Goal: Information Seeking & Learning: Learn about a topic

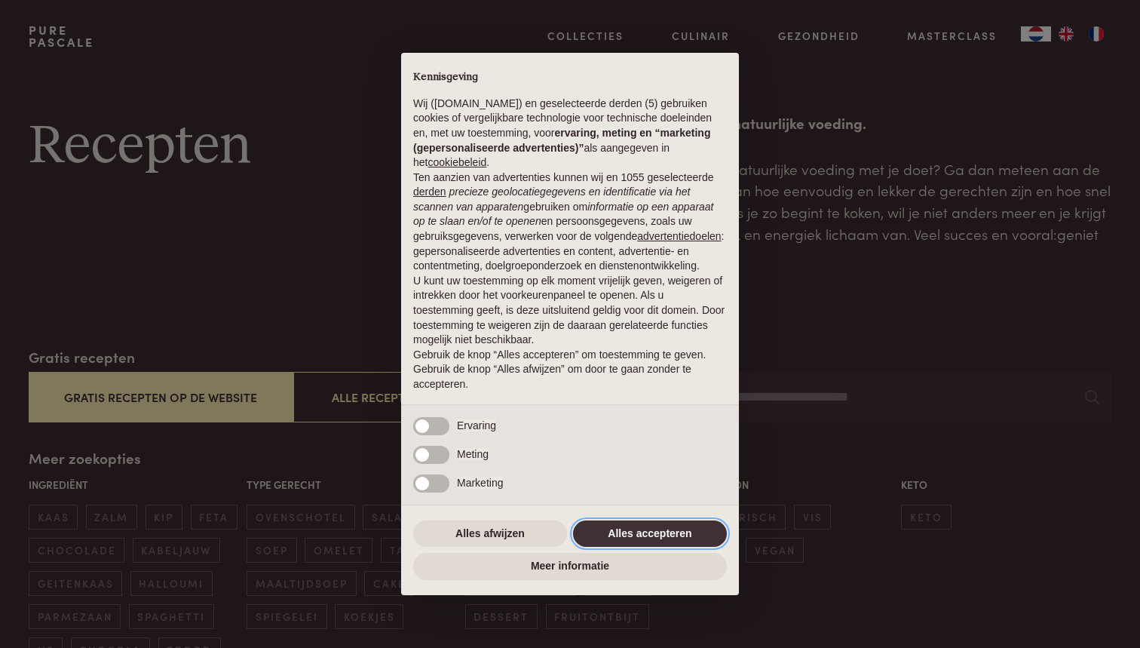
click at [630, 538] on button "Alles accepteren" at bounding box center [650, 533] width 154 height 27
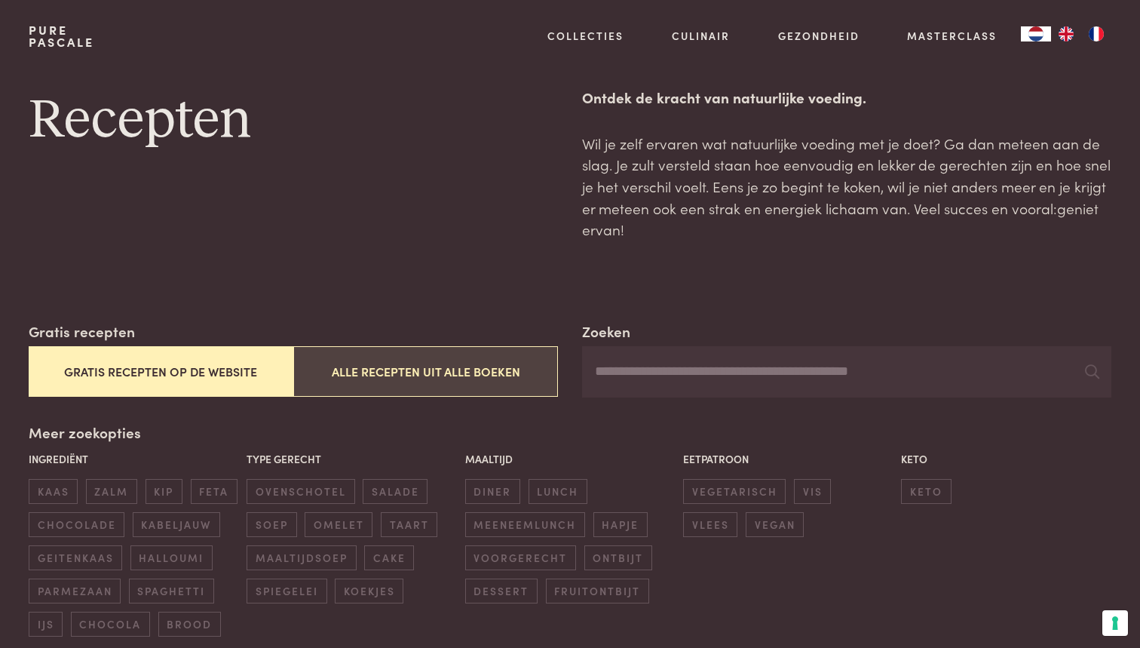
scroll to position [13, 0]
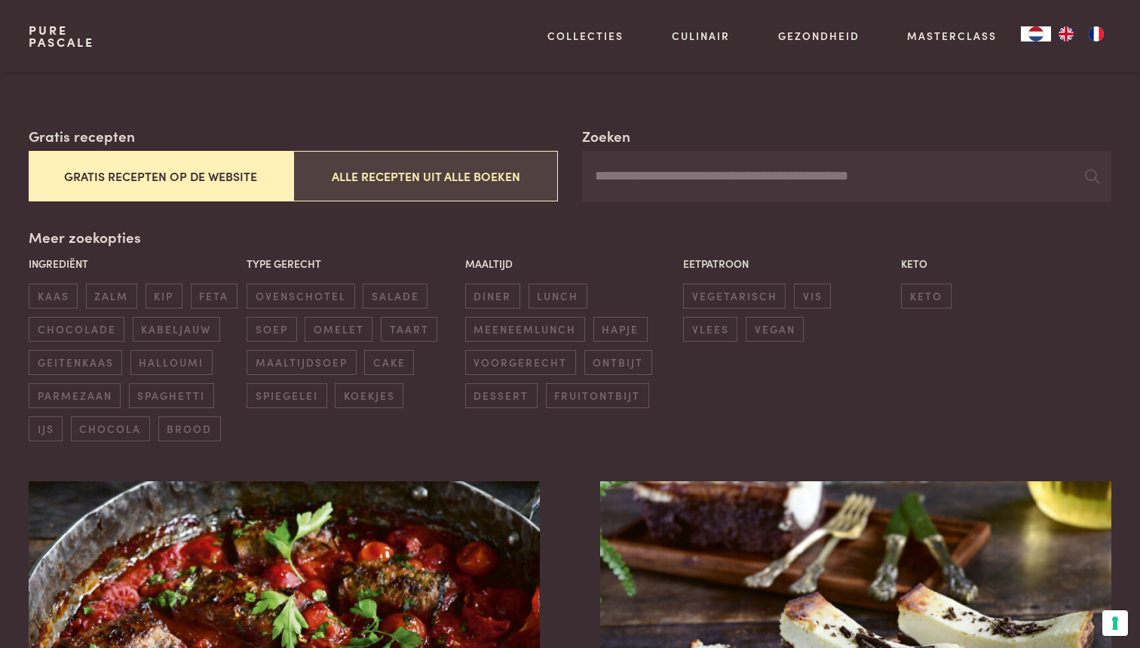
click at [389, 179] on button "Alle recepten uit alle boeken" at bounding box center [425, 176] width 265 height 51
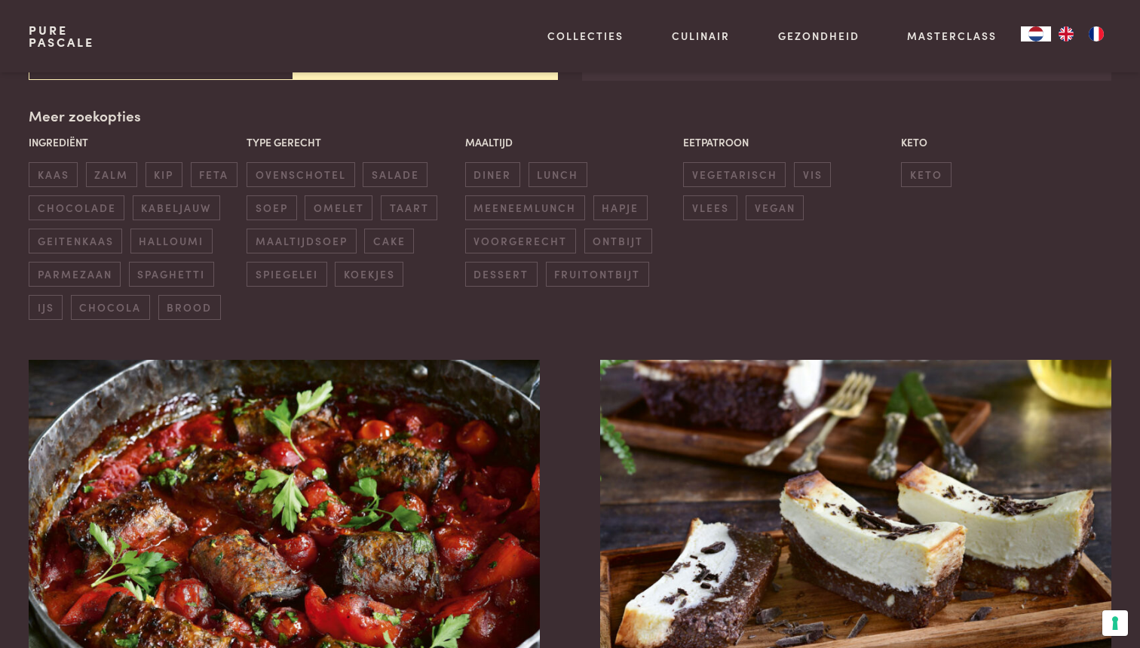
scroll to position [347, 0]
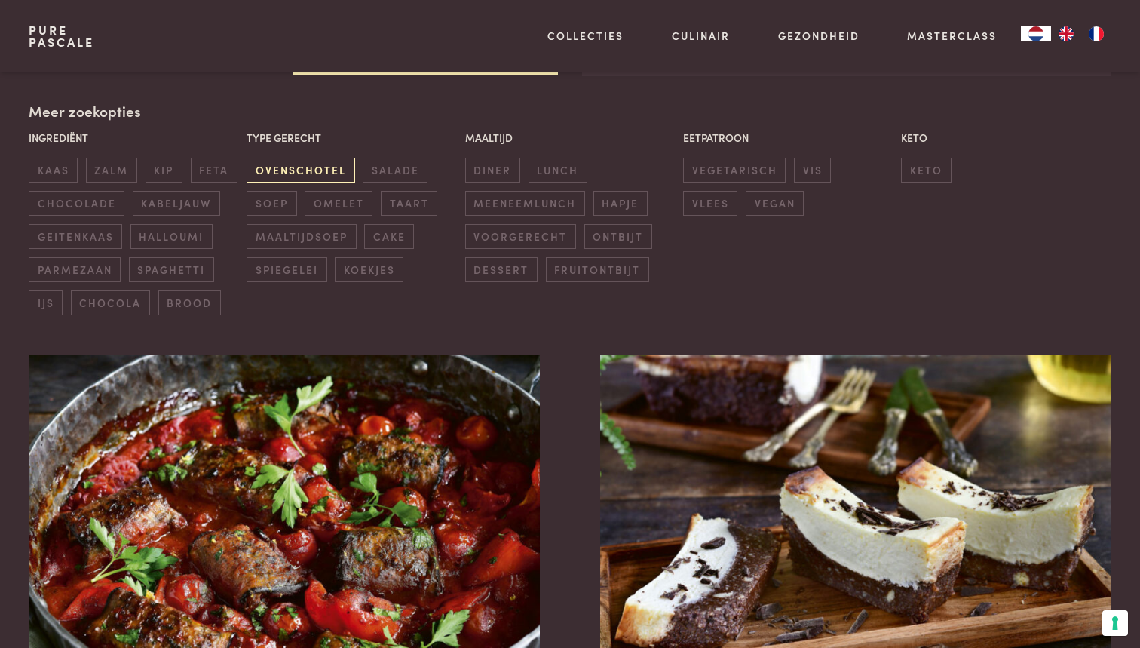
click at [277, 164] on span "ovenschotel" at bounding box center [301, 170] width 108 height 25
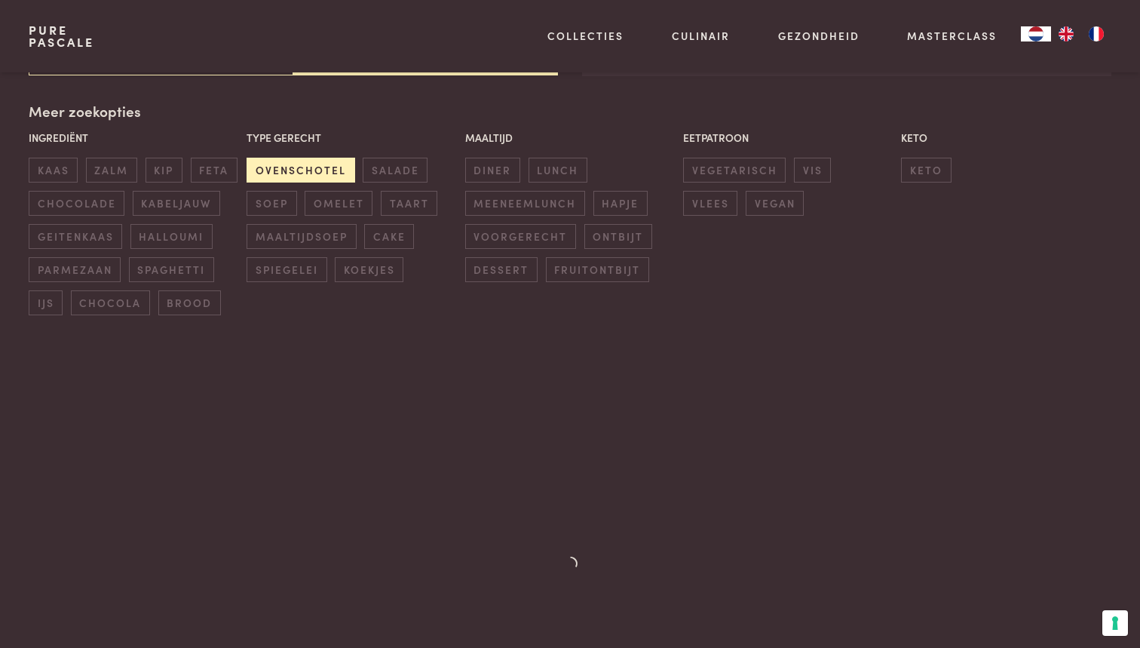
scroll to position [343, 0]
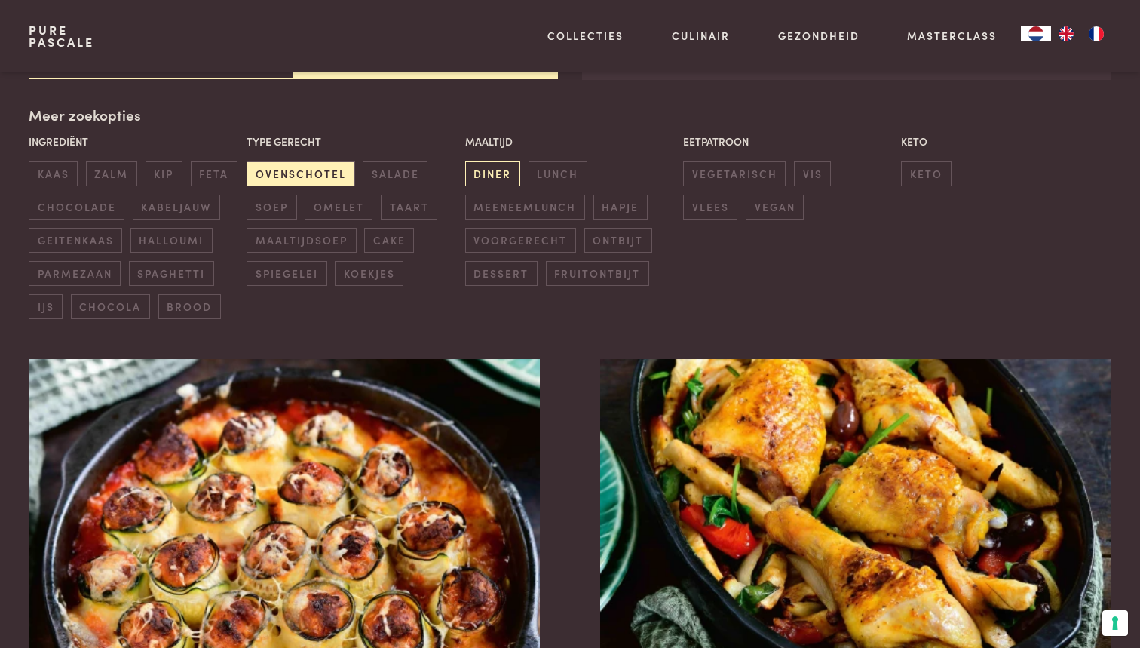
click at [490, 164] on span "diner" at bounding box center [492, 173] width 55 height 25
click at [737, 195] on span "vlees" at bounding box center [710, 207] width 54 height 25
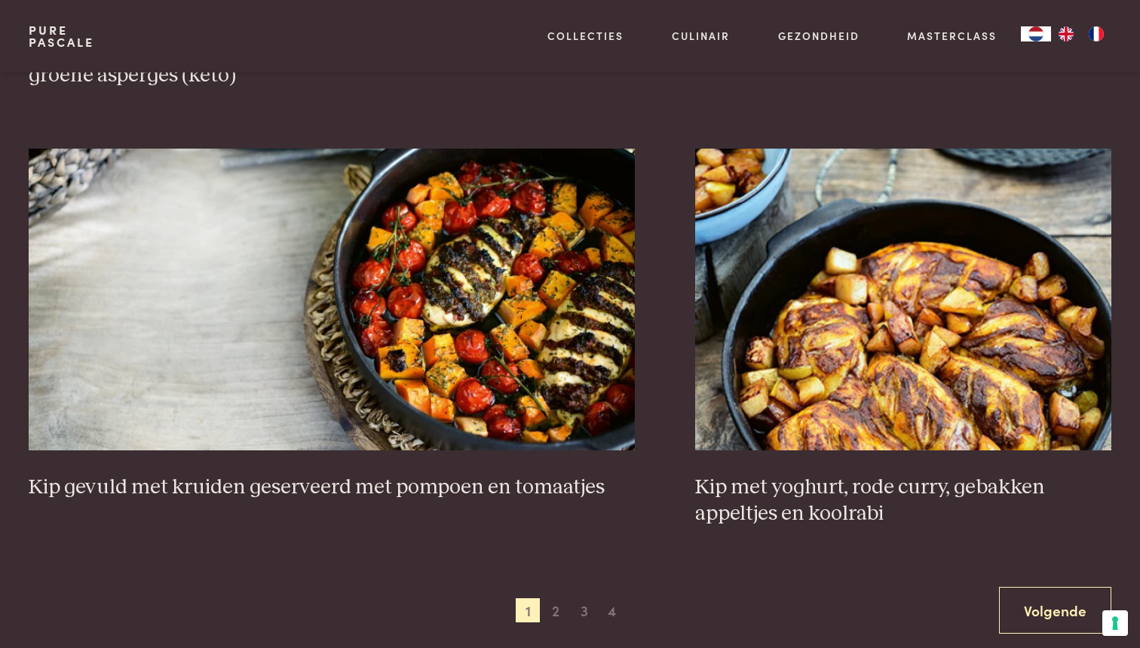
scroll to position [2691, 0]
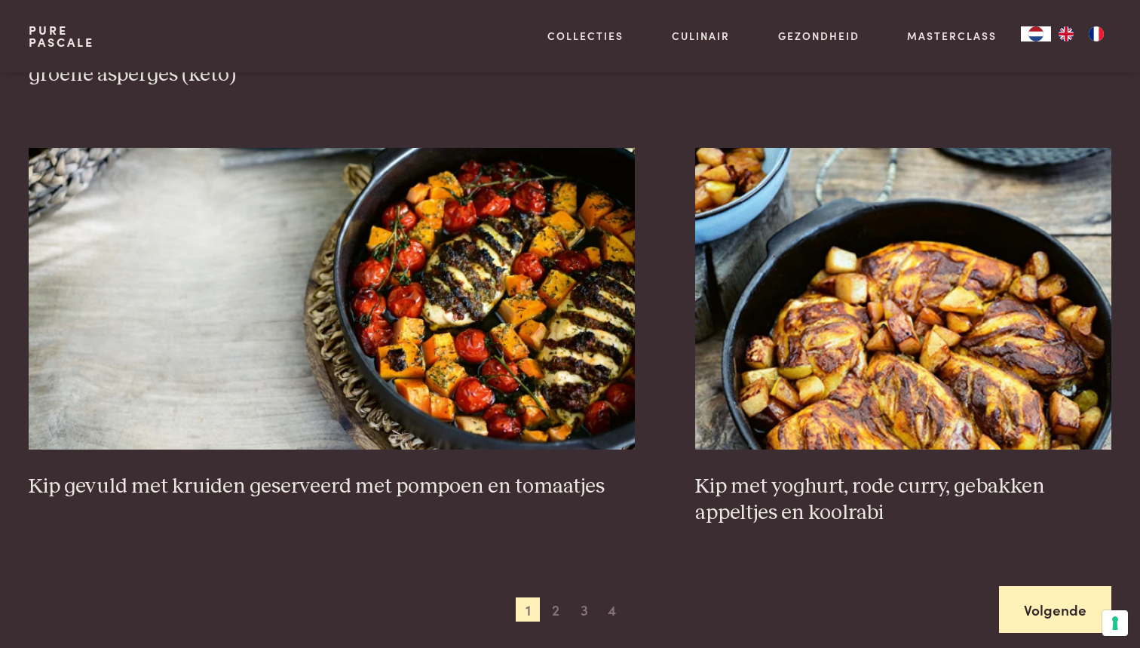
click at [1029, 586] on link "Volgende" at bounding box center [1055, 609] width 112 height 47
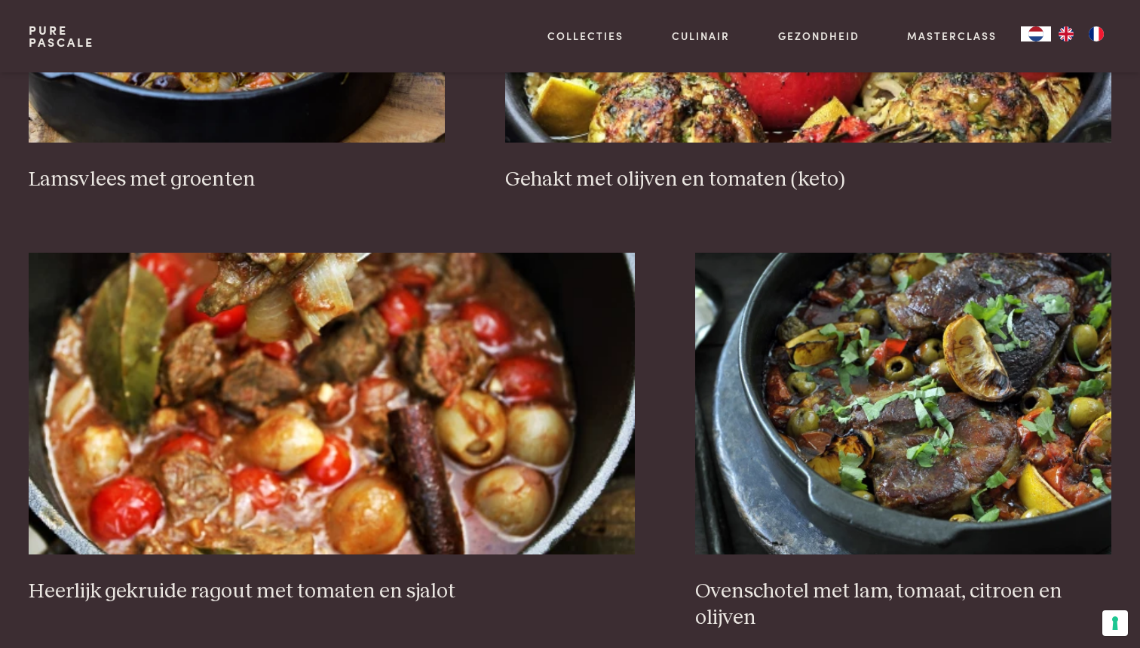
scroll to position [2587, 0]
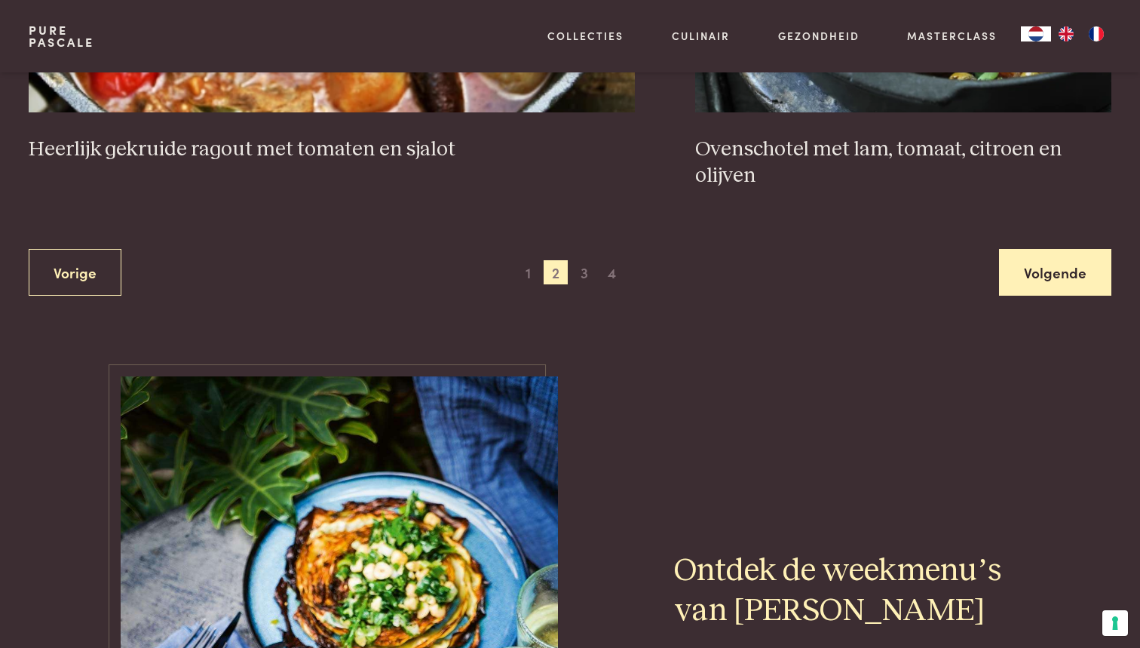
click at [1055, 278] on link "Volgende" at bounding box center [1055, 272] width 112 height 47
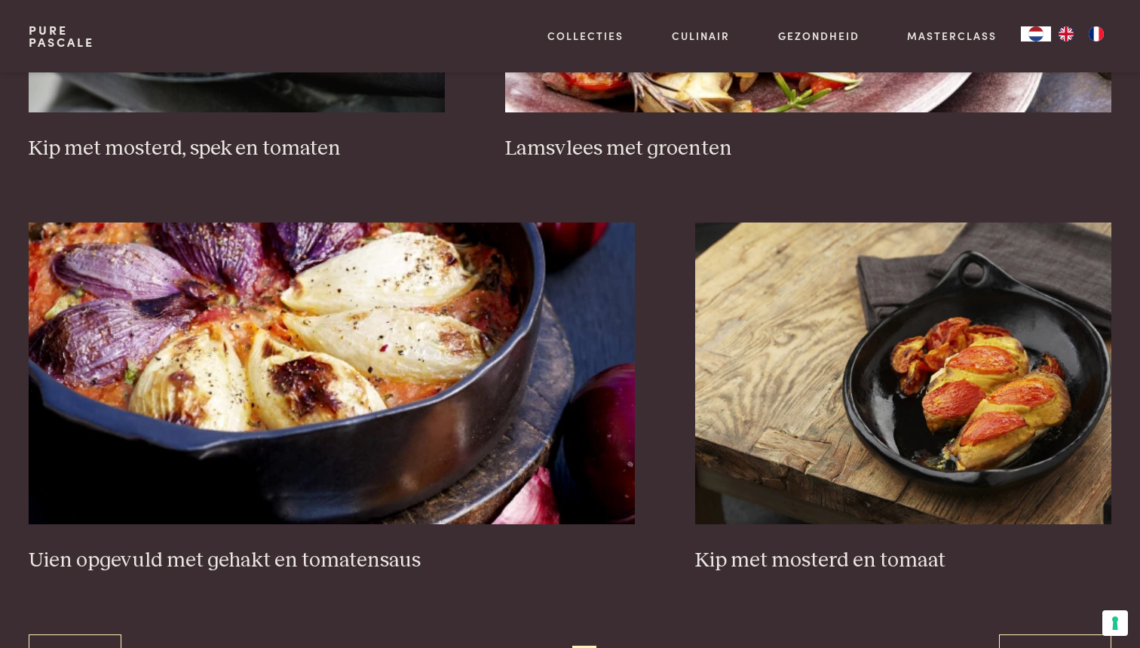
scroll to position [2593, 0]
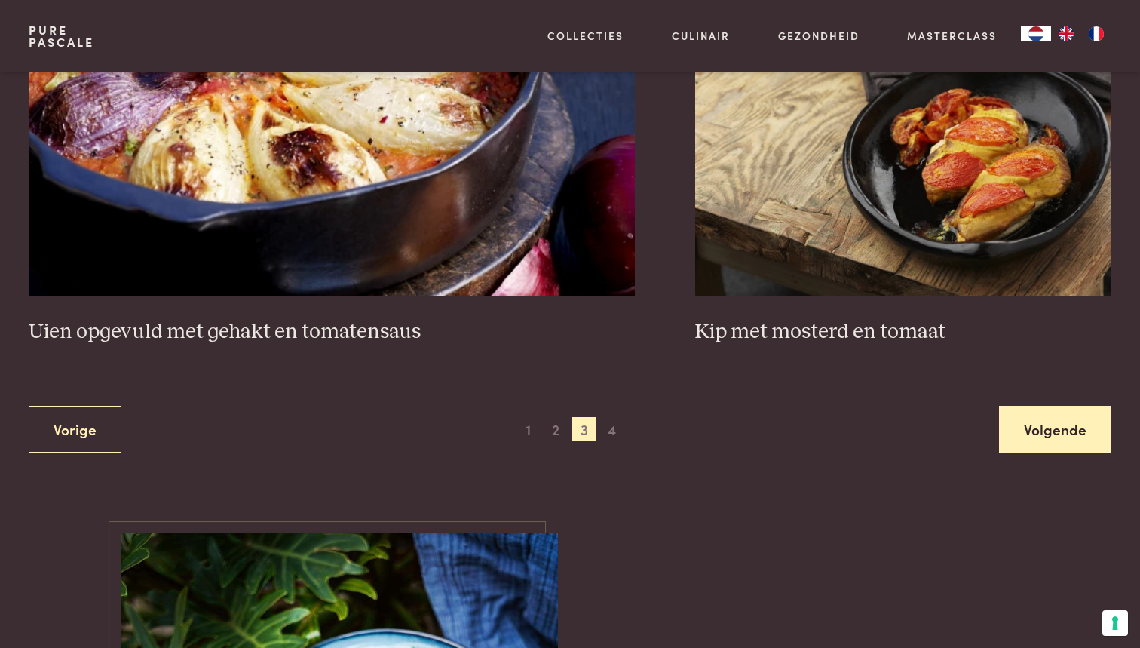
click at [1027, 406] on link "Volgende" at bounding box center [1055, 429] width 112 height 47
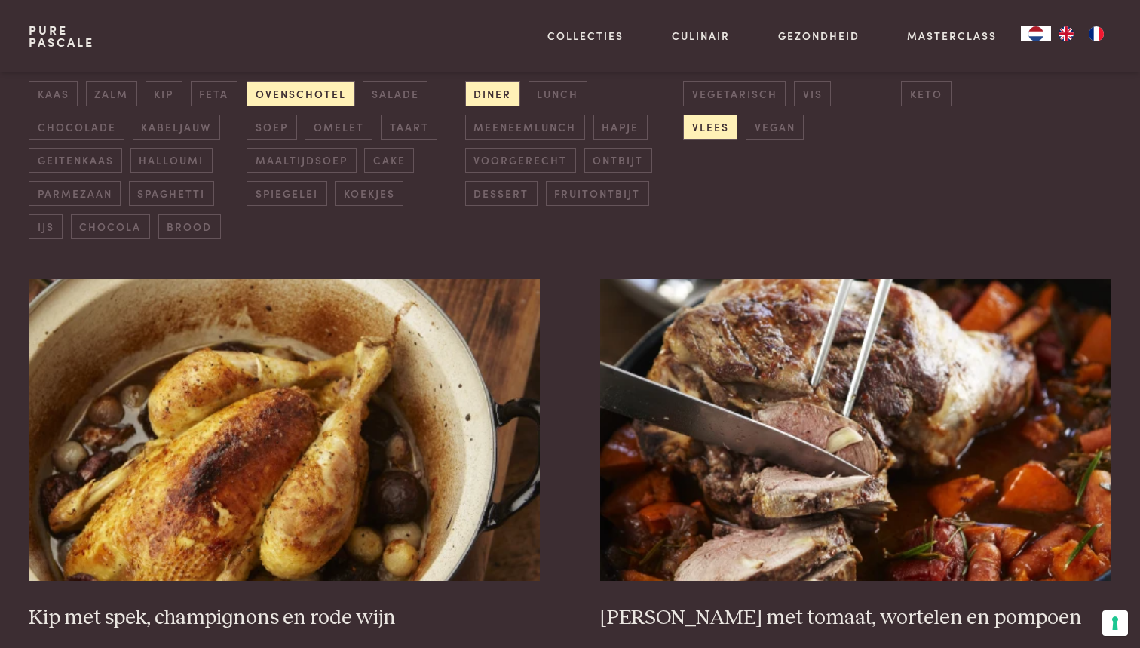
scroll to position [339, 0]
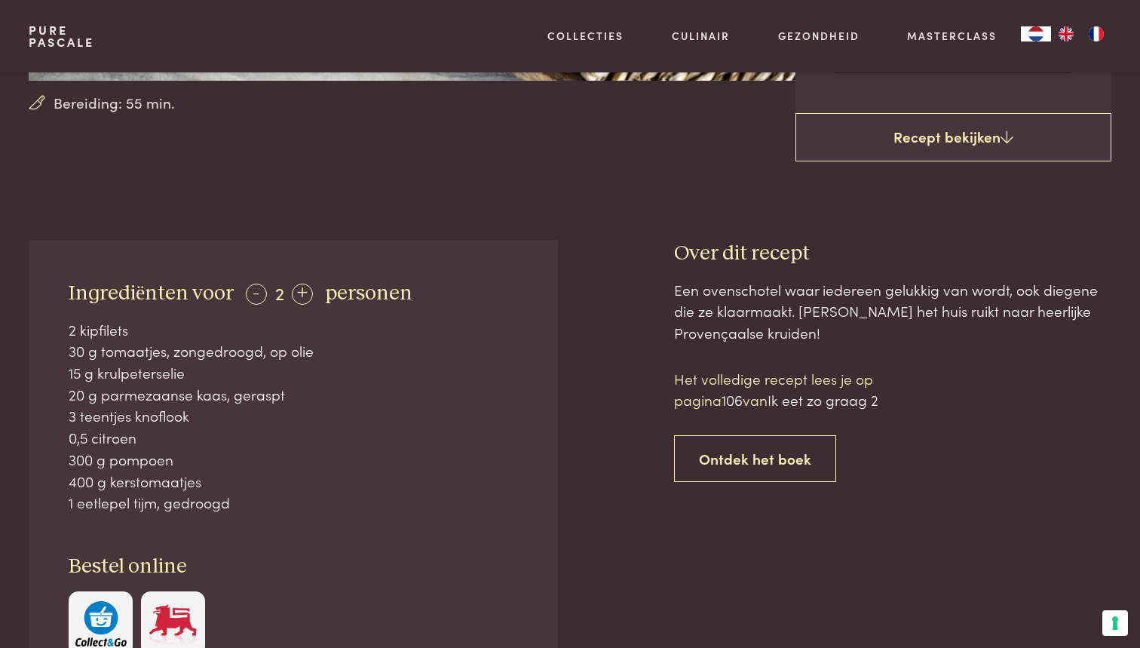
scroll to position [481, 0]
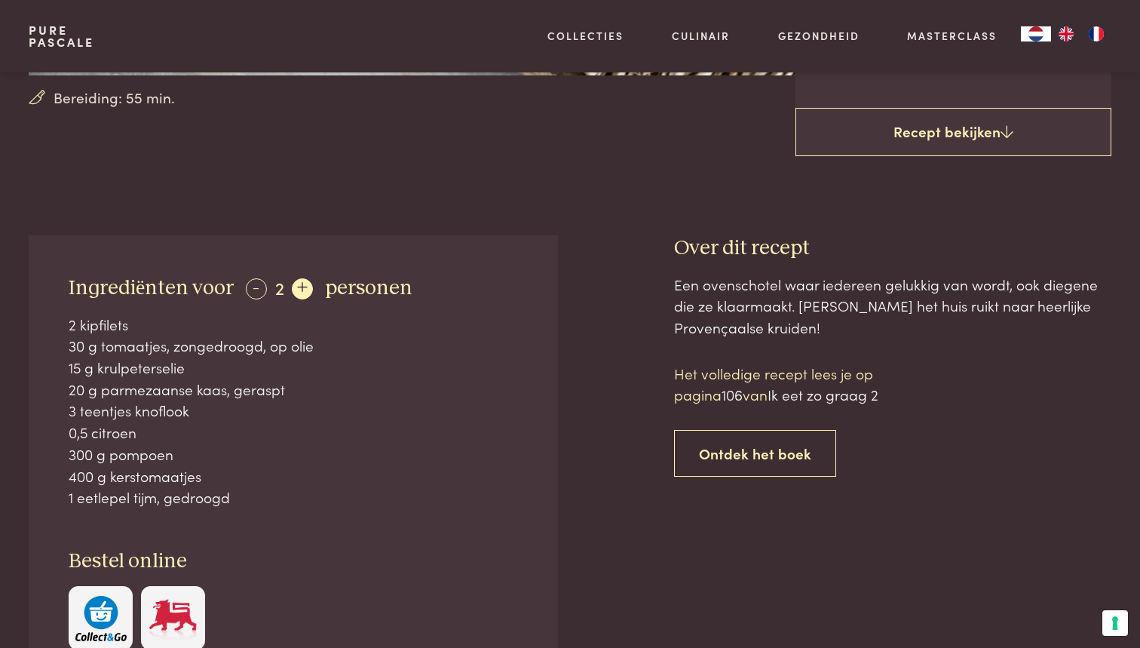
click at [303, 287] on div "+" at bounding box center [302, 288] width 21 height 21
click at [303, 287] on div "+" at bounding box center [303, 288] width 21 height 21
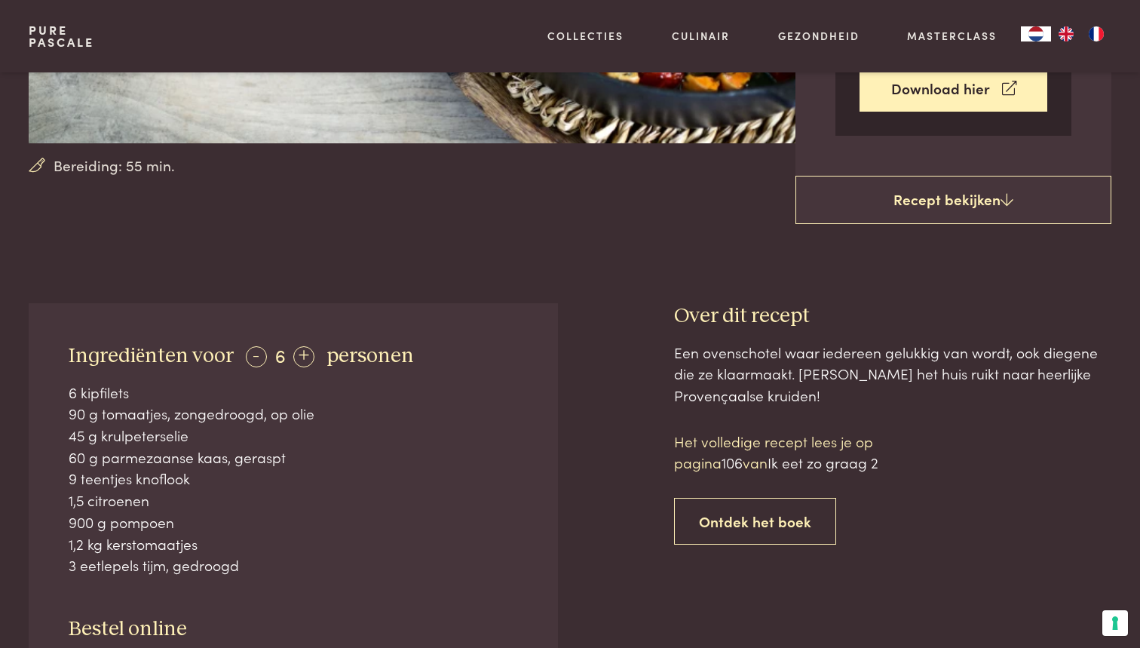
scroll to position [412, 0]
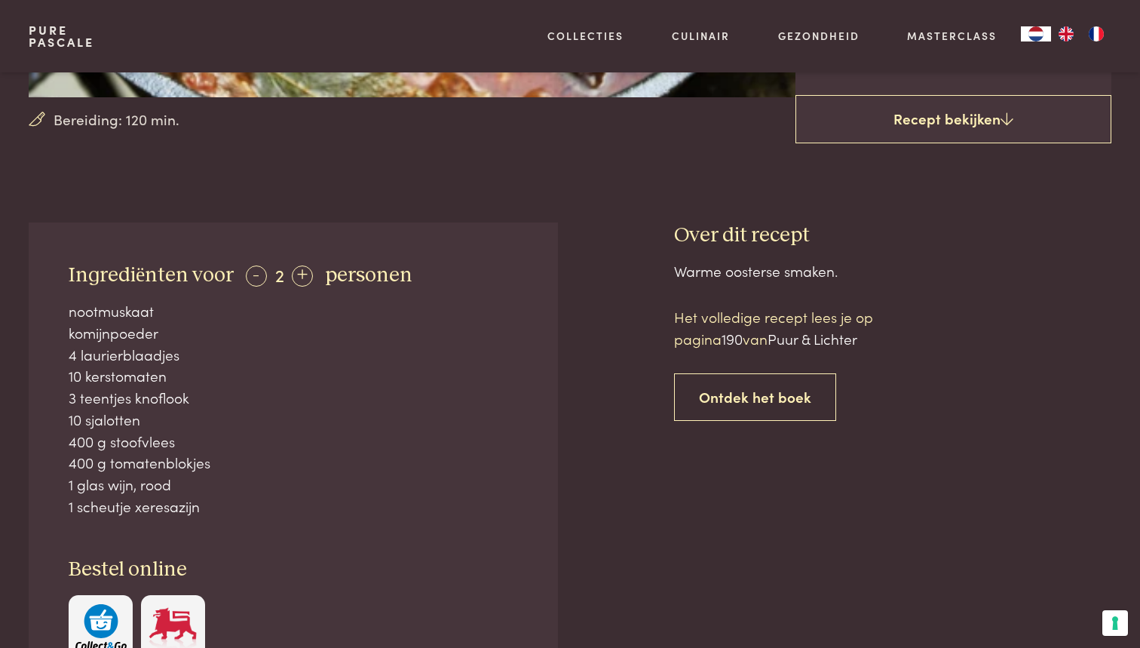
scroll to position [470, 0]
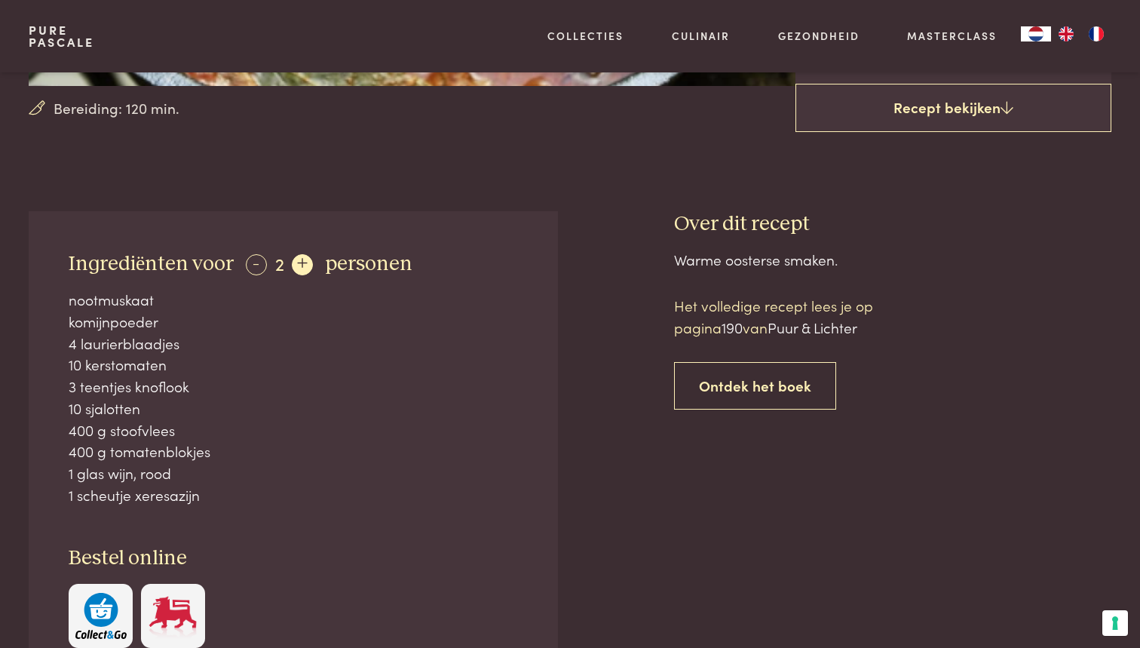
click at [298, 262] on div "+" at bounding box center [302, 264] width 21 height 21
click at [298, 262] on div "+" at bounding box center [303, 264] width 21 height 21
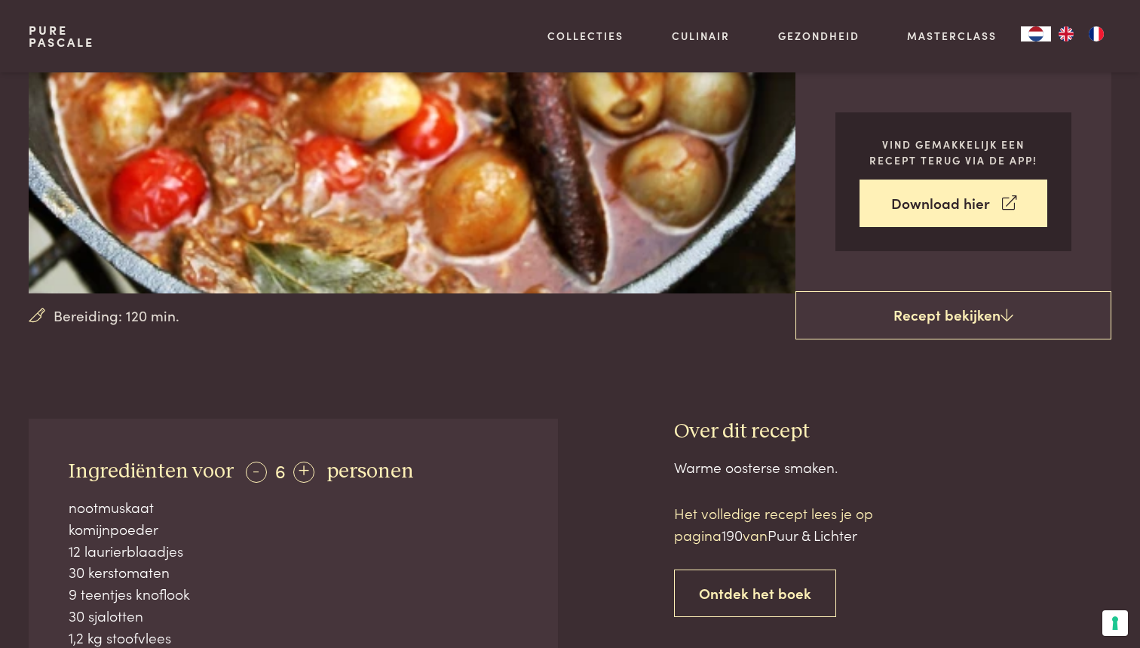
scroll to position [233, 0]
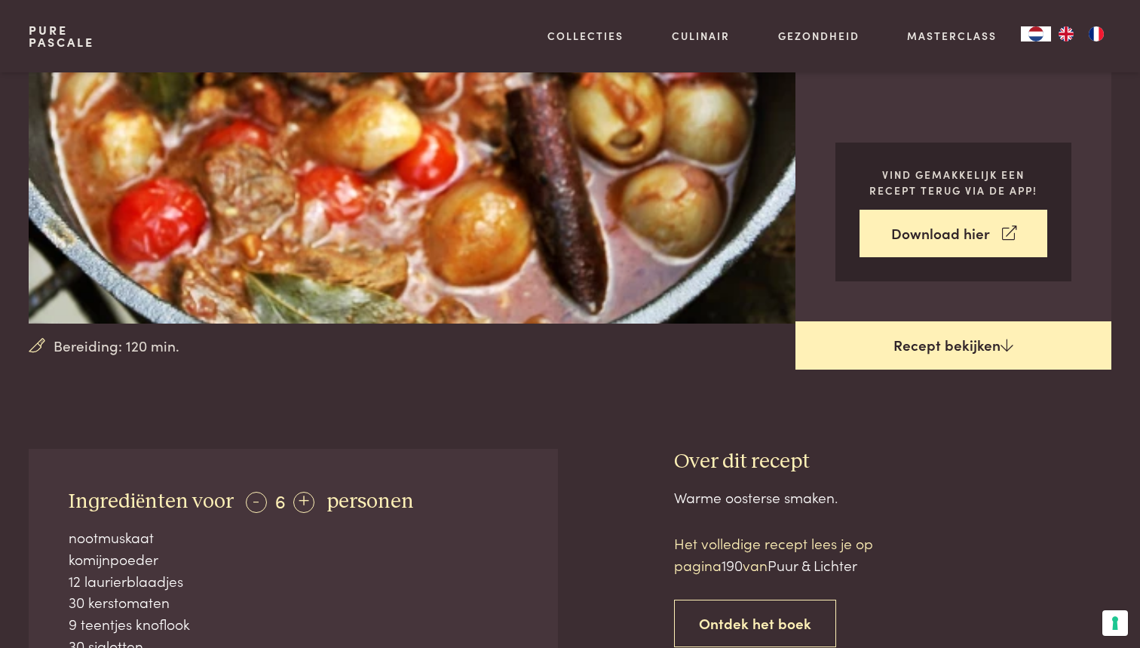
click at [889, 367] on link "Recept bekijken" at bounding box center [953, 345] width 316 height 48
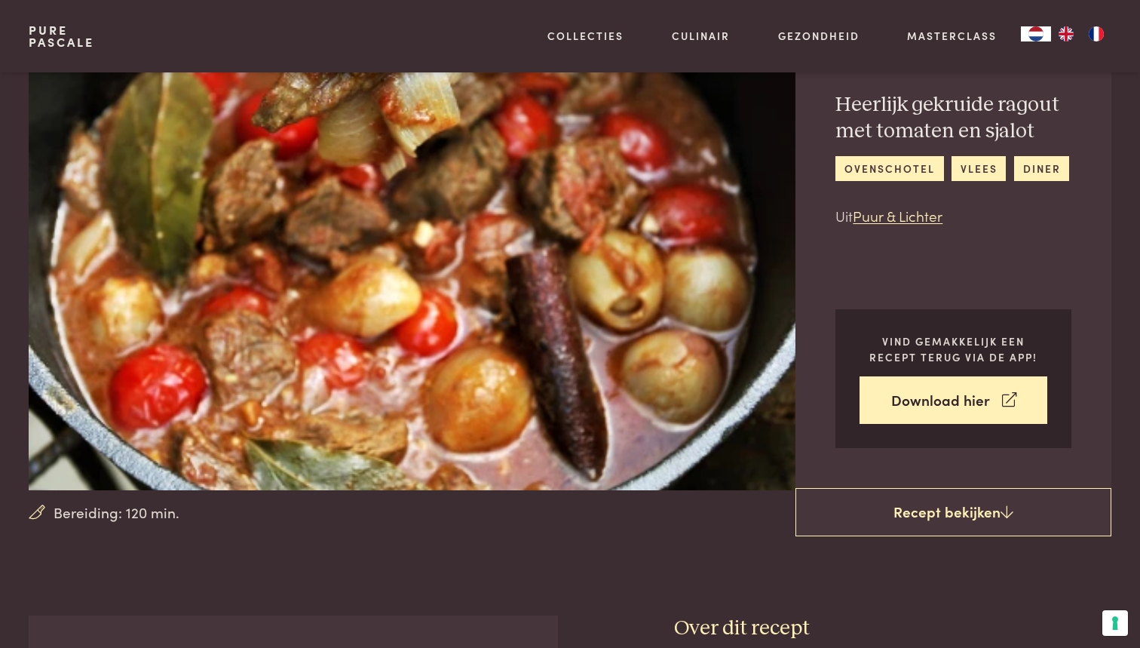
scroll to position [50, 0]
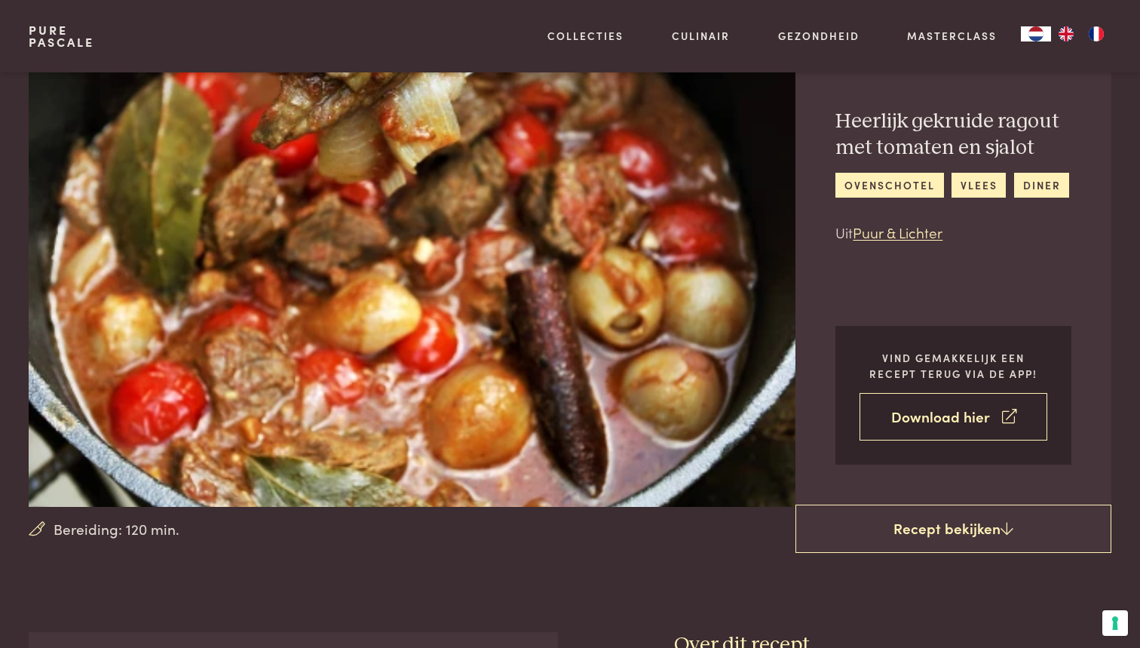
click at [927, 418] on link "Download hier" at bounding box center [954, 416] width 188 height 47
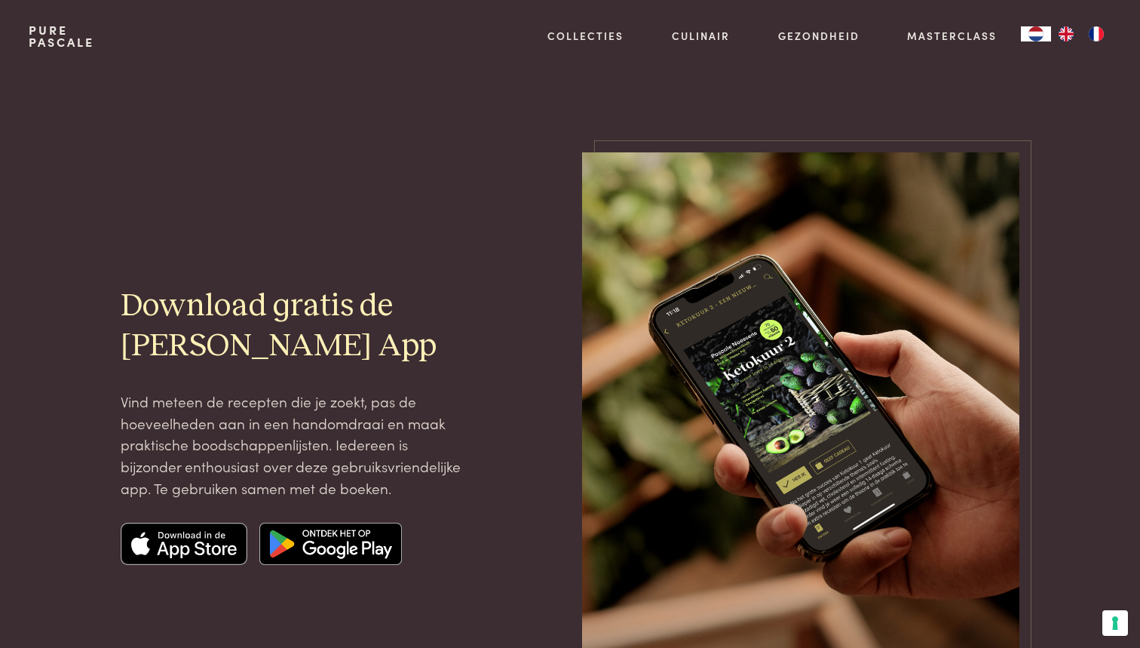
click at [184, 540] on img at bounding box center [184, 543] width 127 height 42
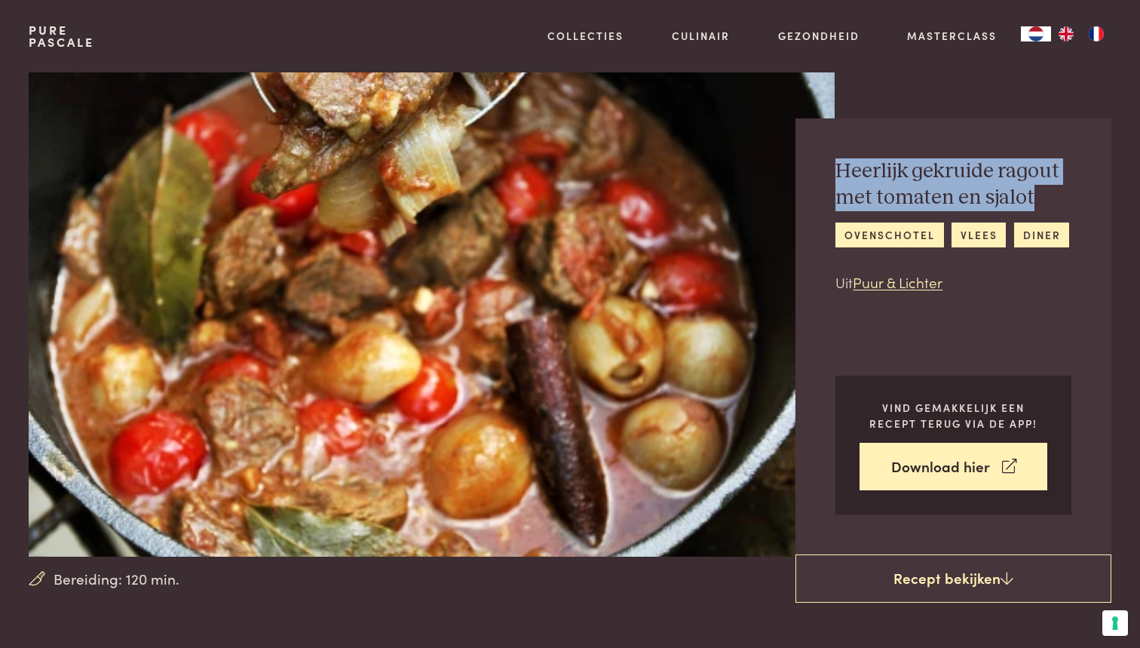
drag, startPoint x: 837, startPoint y: 175, endPoint x: 1053, endPoint y: 192, distance: 217.1
click at [1053, 192] on h2 "Heerlijk gekruide ragout met tomaten en sjalot" at bounding box center [953, 184] width 236 height 52
copy h2 "Heerlijk gekruide ragout met tomaten en sjalot"
